Goal: Information Seeking & Learning: Understand process/instructions

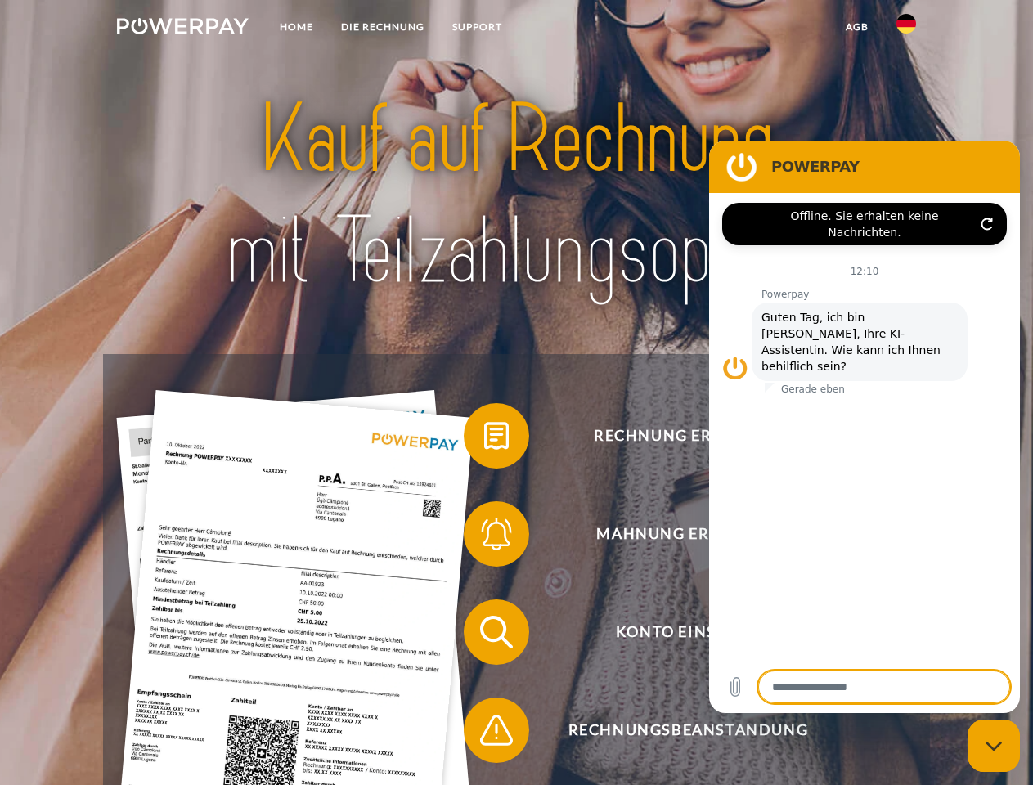
click at [182, 29] on img at bounding box center [183, 26] width 132 height 16
click at [906, 29] on img at bounding box center [906, 24] width 20 height 20
click at [856, 27] on link "agb" at bounding box center [856, 26] width 51 height 29
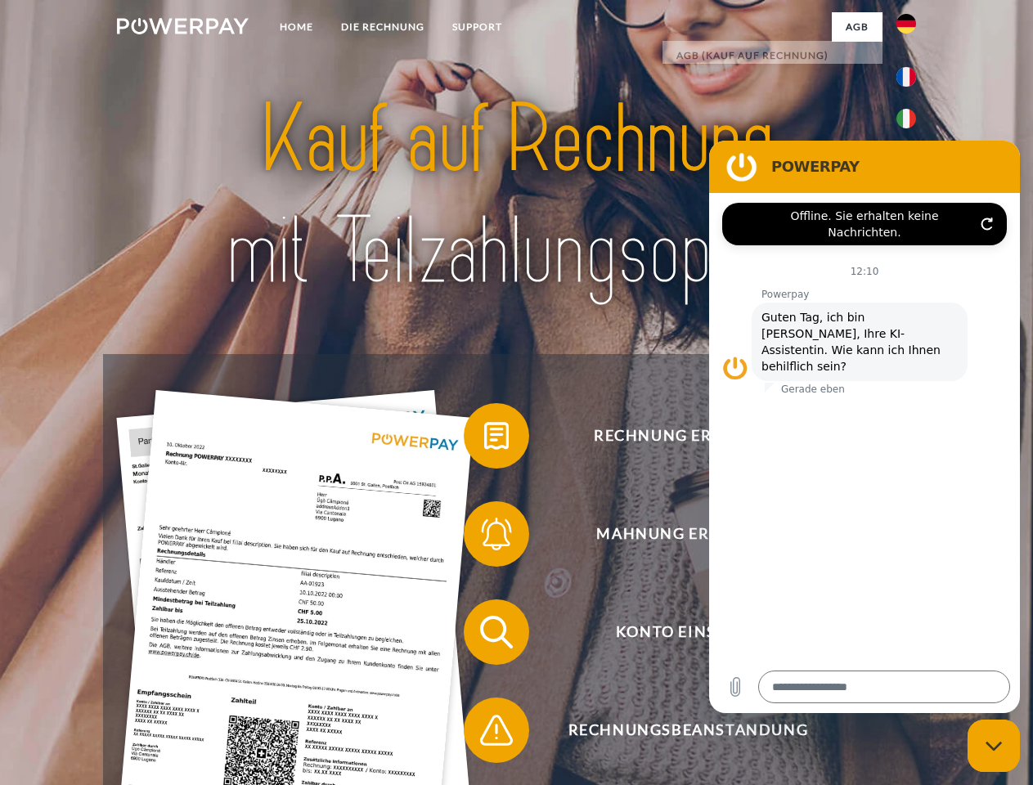
click at [484, 439] on span at bounding box center [472, 436] width 82 height 82
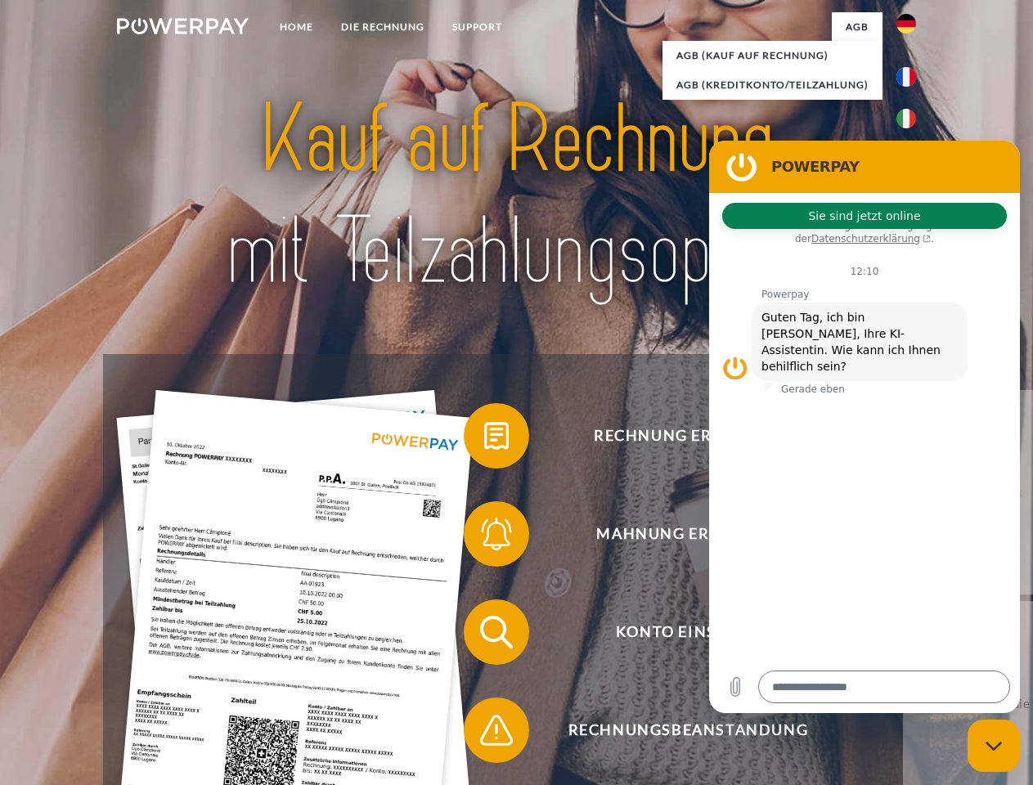
click at [484, 537] on span at bounding box center [472, 534] width 82 height 82
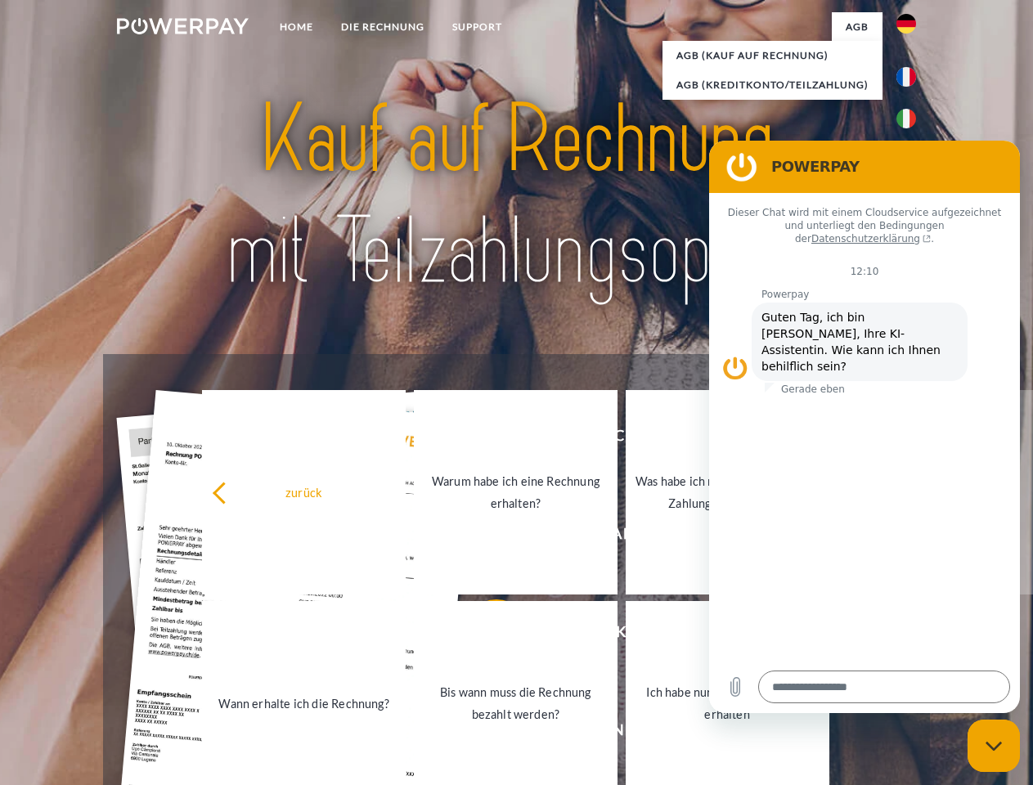
click at [484, 635] on link "Bis wann muss die Rechnung bezahlt werden?" at bounding box center [516, 703] width 204 height 204
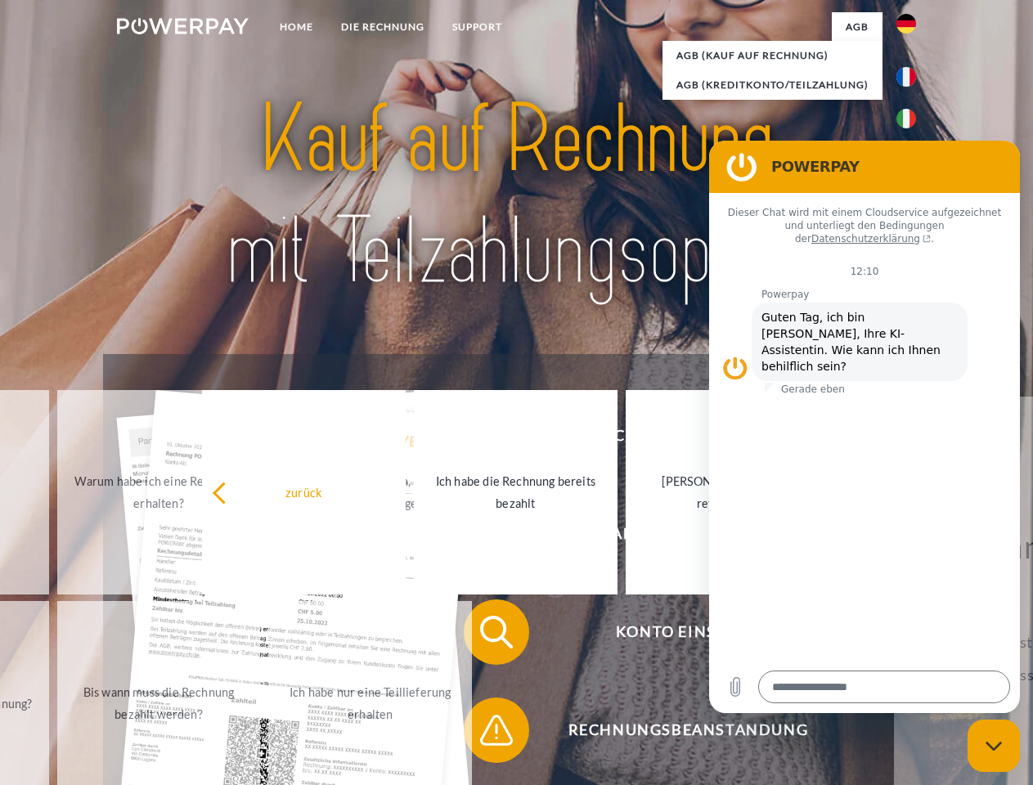
click at [484, 733] on span at bounding box center [472, 730] width 82 height 82
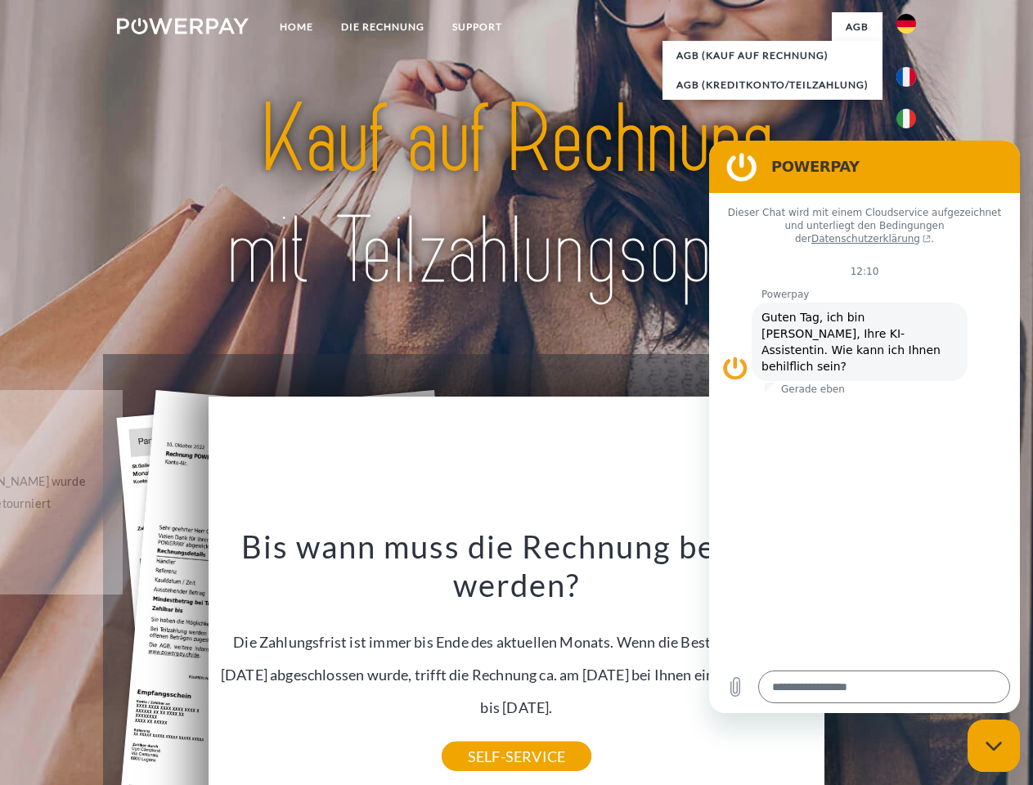
click at [993, 746] on icon "Messaging-Fenster schließen" at bounding box center [993, 746] width 17 height 11
type textarea "*"
